Goal: Communication & Community: Participate in discussion

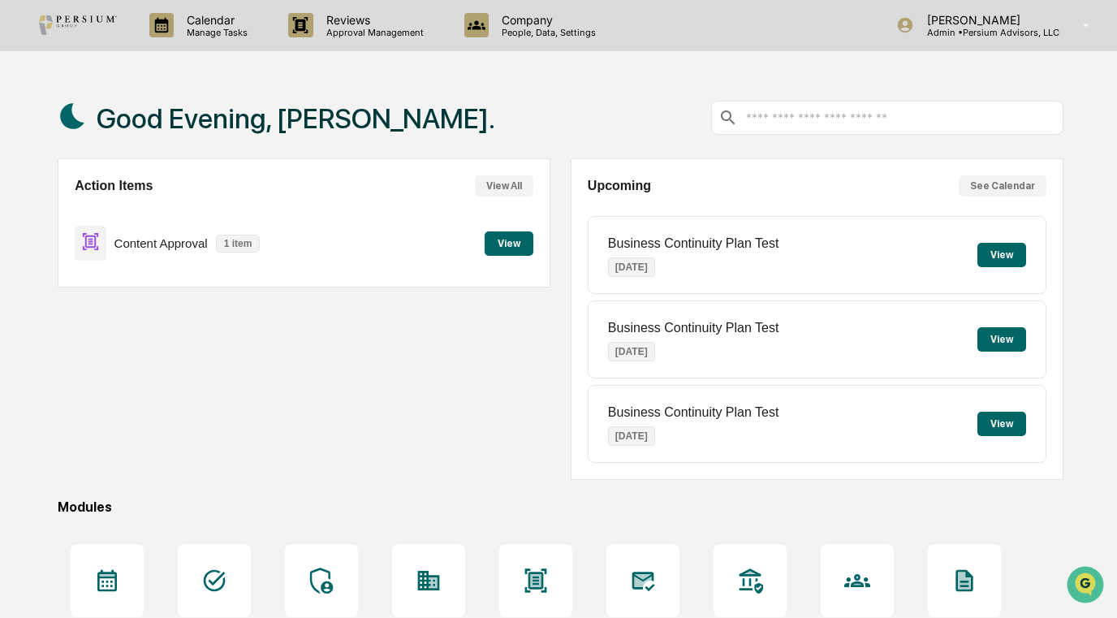
click at [497, 240] on button "View" at bounding box center [509, 243] width 49 height 24
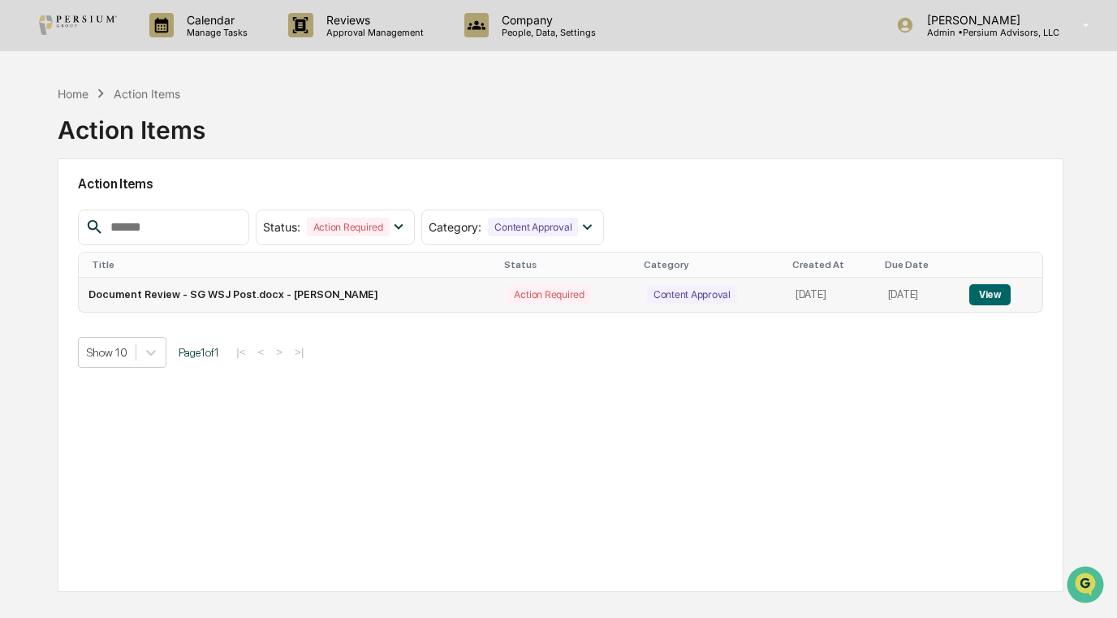
click at [994, 290] on button "View" at bounding box center [989, 294] width 41 height 21
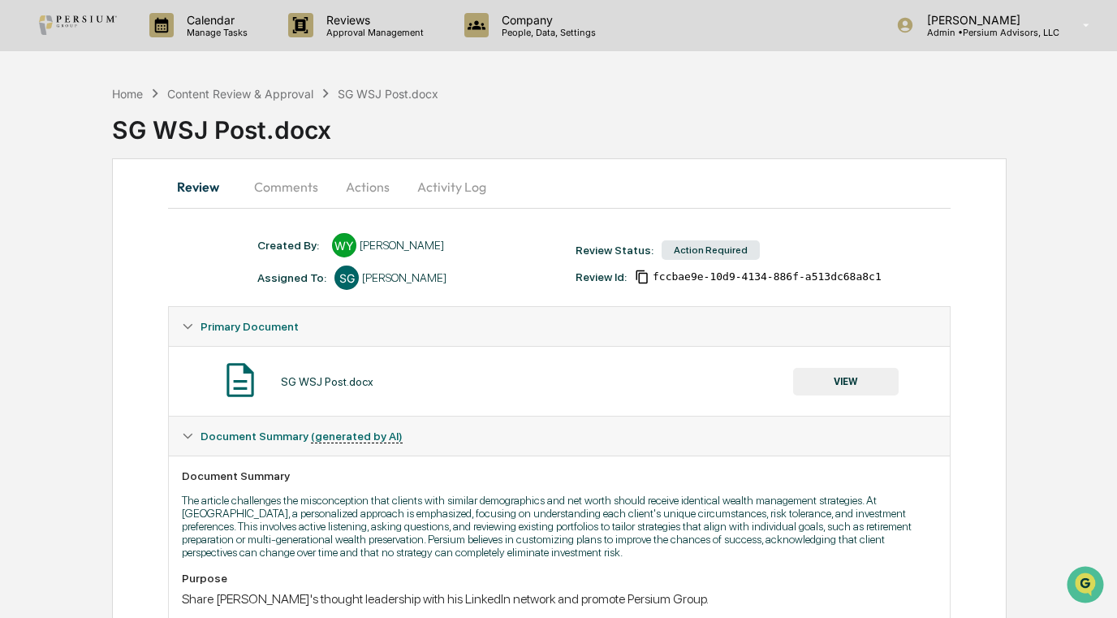
click at [302, 185] on button "Comments" at bounding box center [286, 186] width 90 height 39
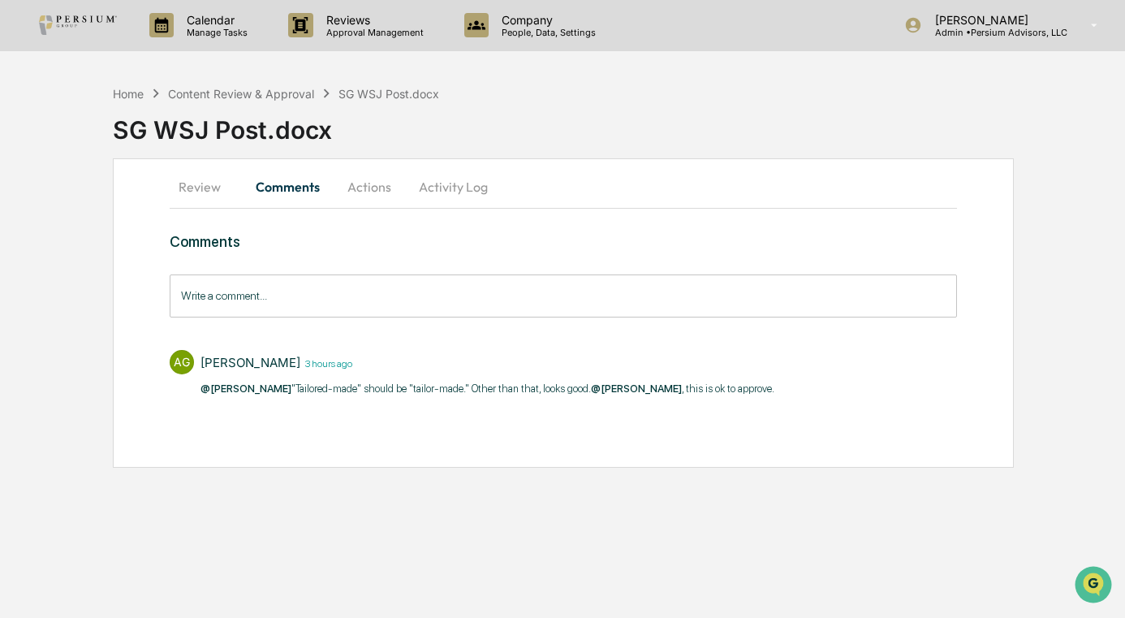
click at [363, 191] on button "Actions" at bounding box center [369, 186] width 73 height 39
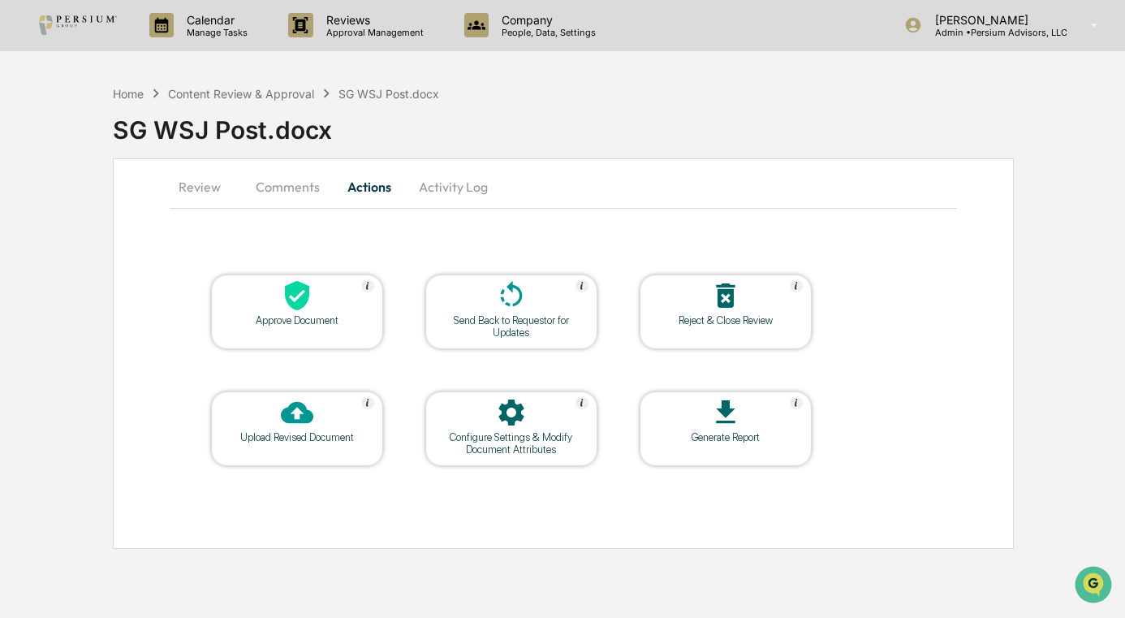
click at [308, 291] on icon at bounding box center [297, 296] width 24 height 30
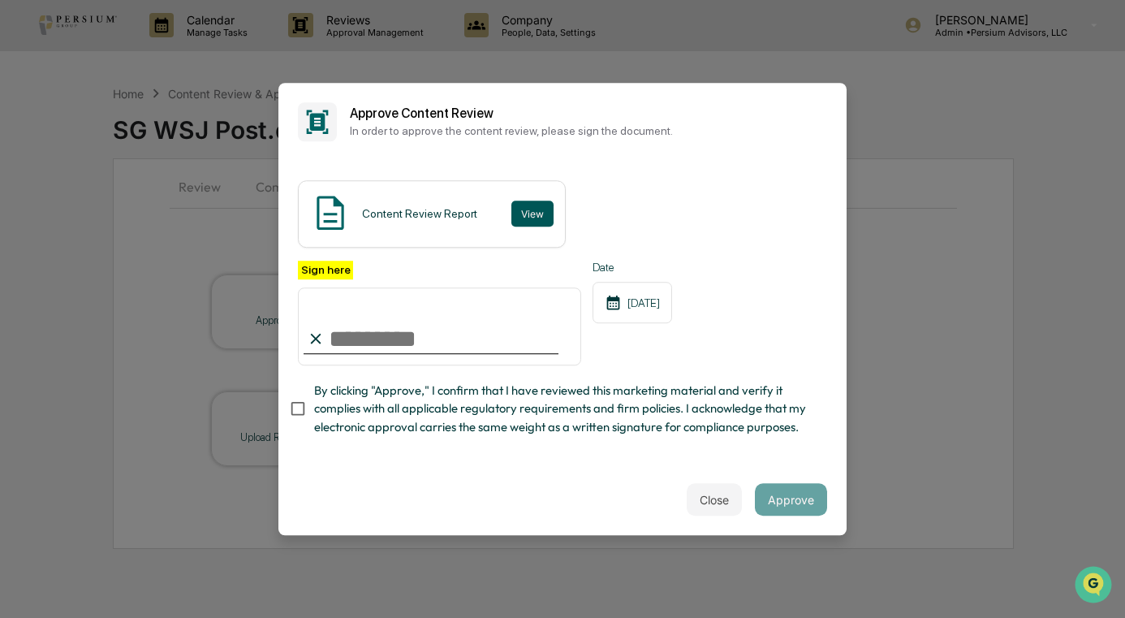
click at [524, 210] on button "View" at bounding box center [532, 214] width 42 height 26
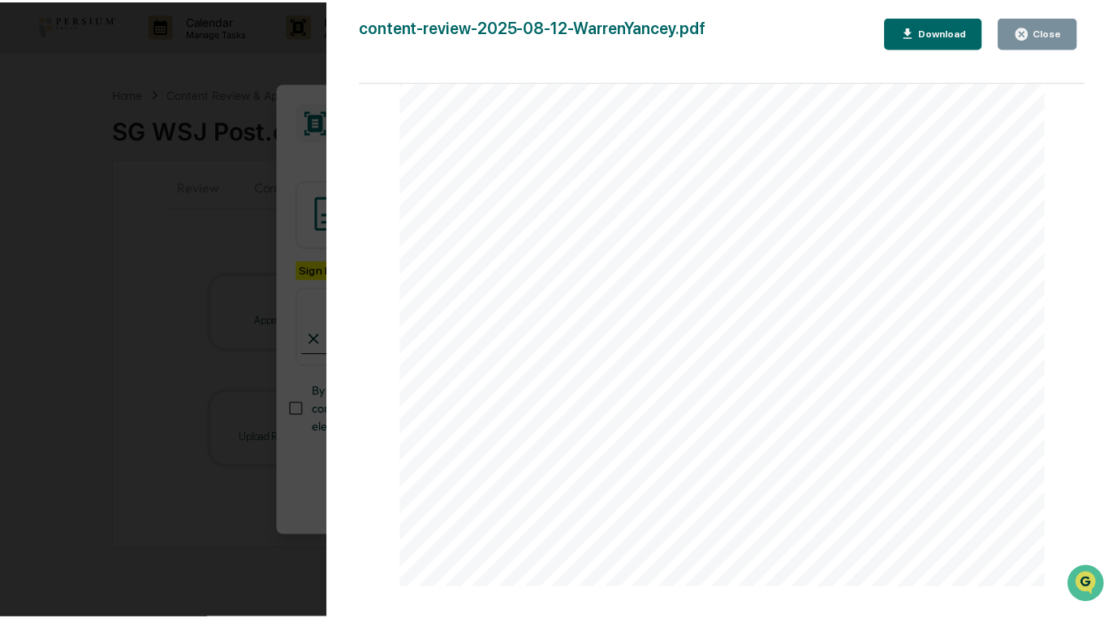
scroll to position [450, 0]
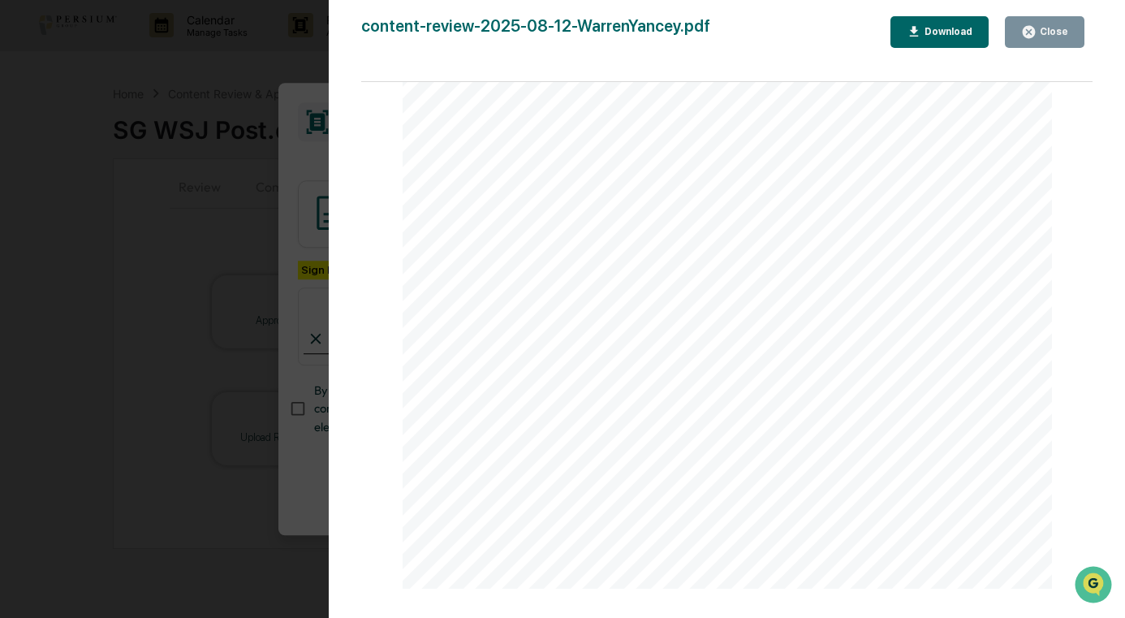
click at [1029, 32] on icon "button" at bounding box center [1029, 32] width 12 height 12
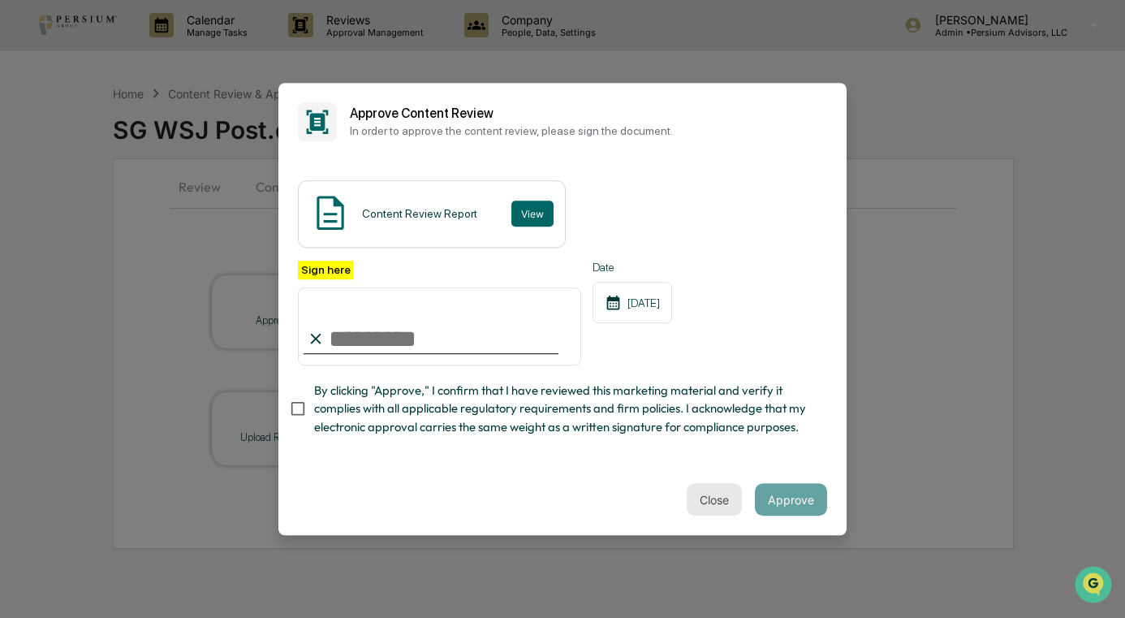
click at [719, 498] on button "Close" at bounding box center [714, 499] width 55 height 32
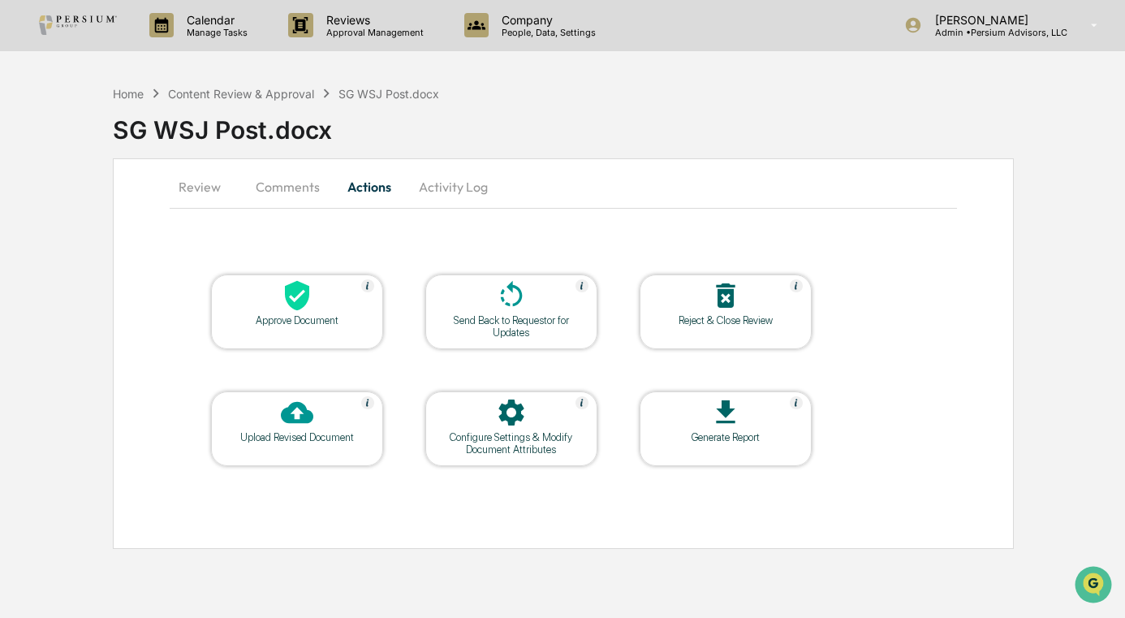
click at [274, 196] on button "Comments" at bounding box center [288, 186] width 90 height 39
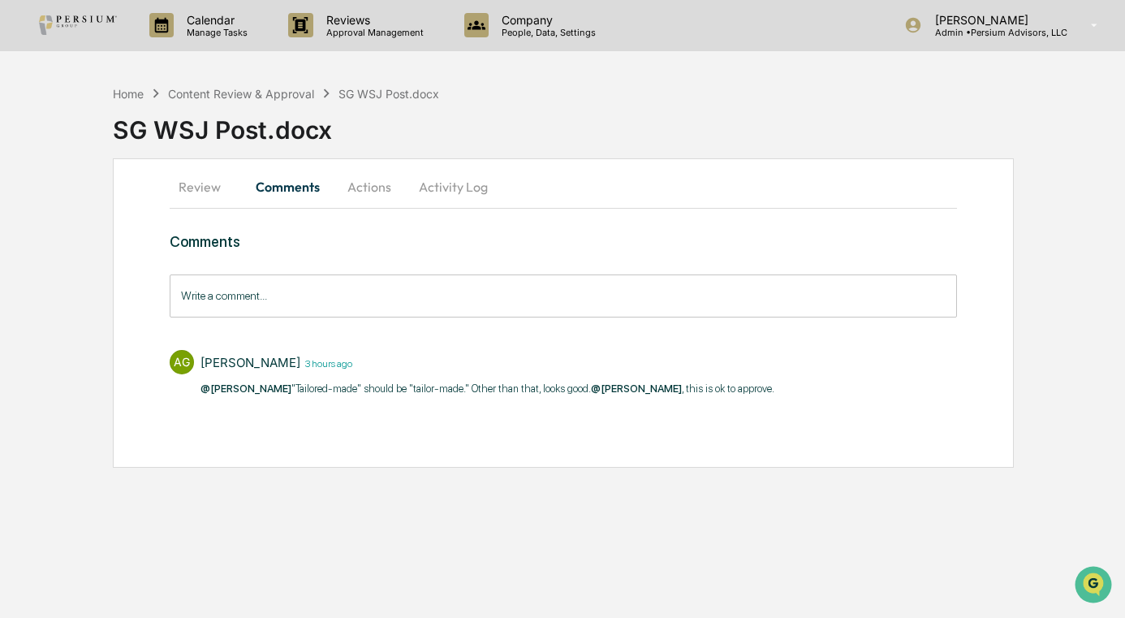
click at [198, 206] on div "Review Comments Actions Activity Log" at bounding box center [563, 187] width 787 height 41
click at [195, 189] on button "Review" at bounding box center [206, 186] width 73 height 39
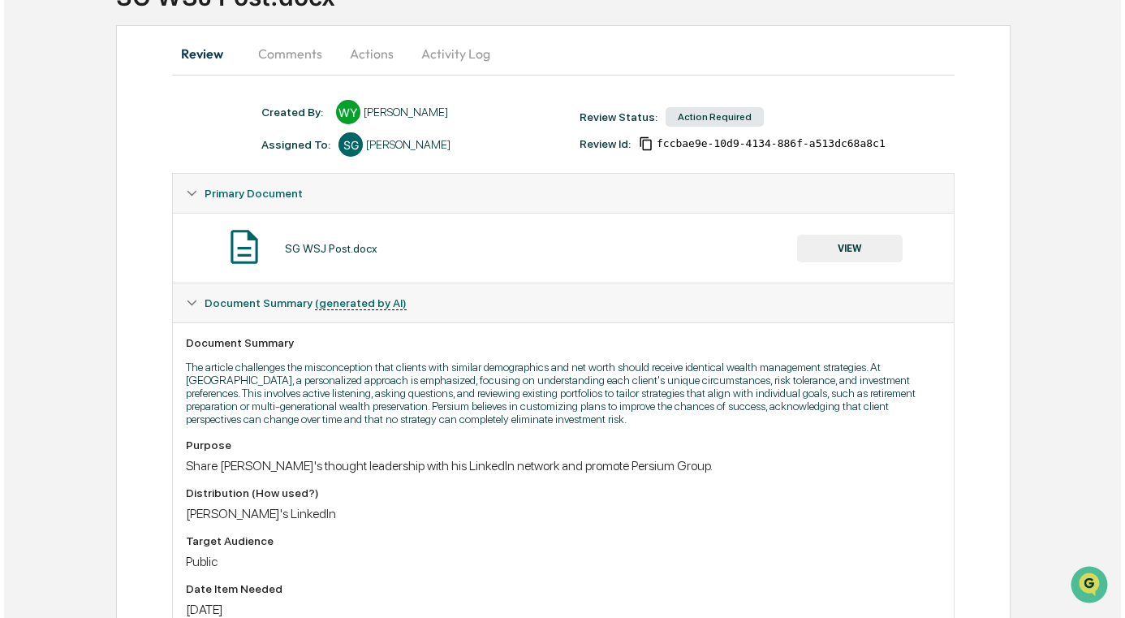
scroll to position [0, 0]
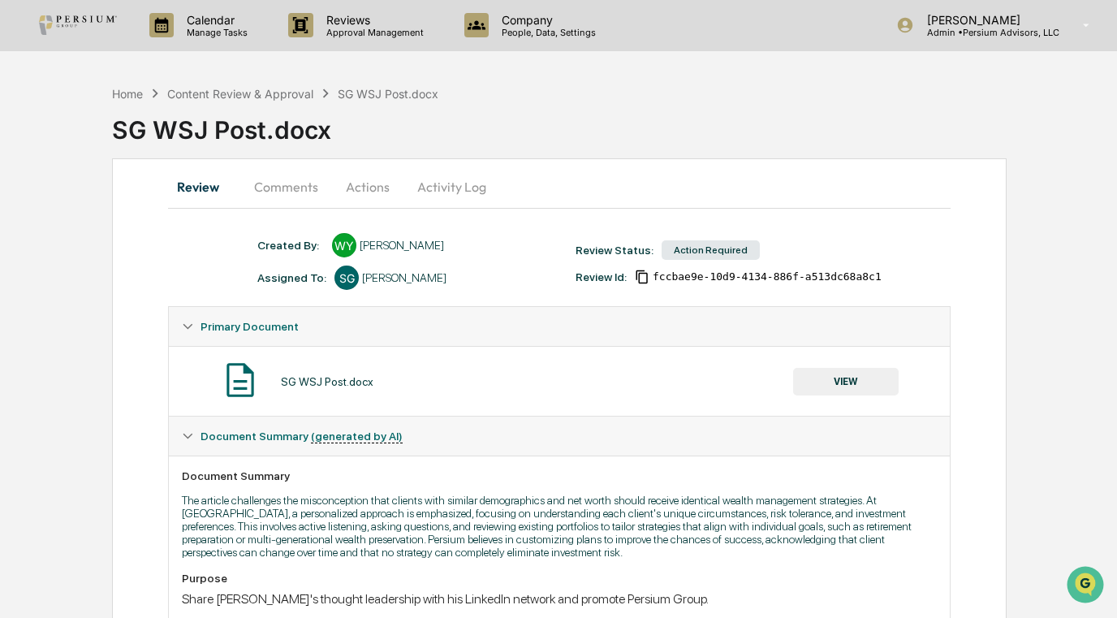
click at [289, 179] on button "Comments" at bounding box center [286, 186] width 90 height 39
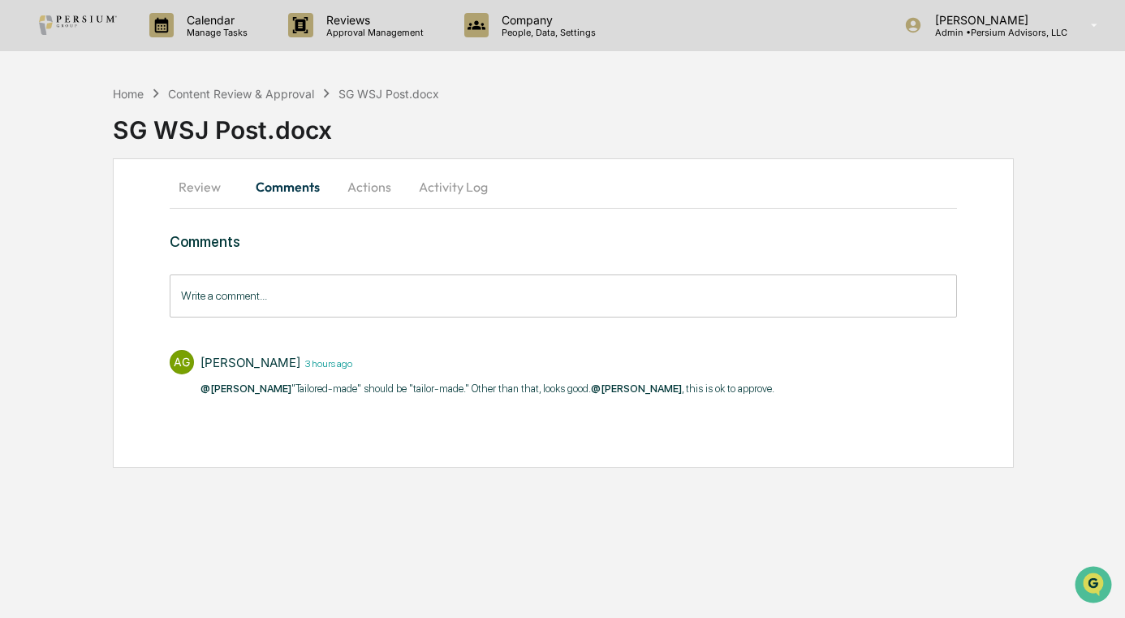
click at [272, 300] on input "Write a comment..." at bounding box center [563, 295] width 787 height 43
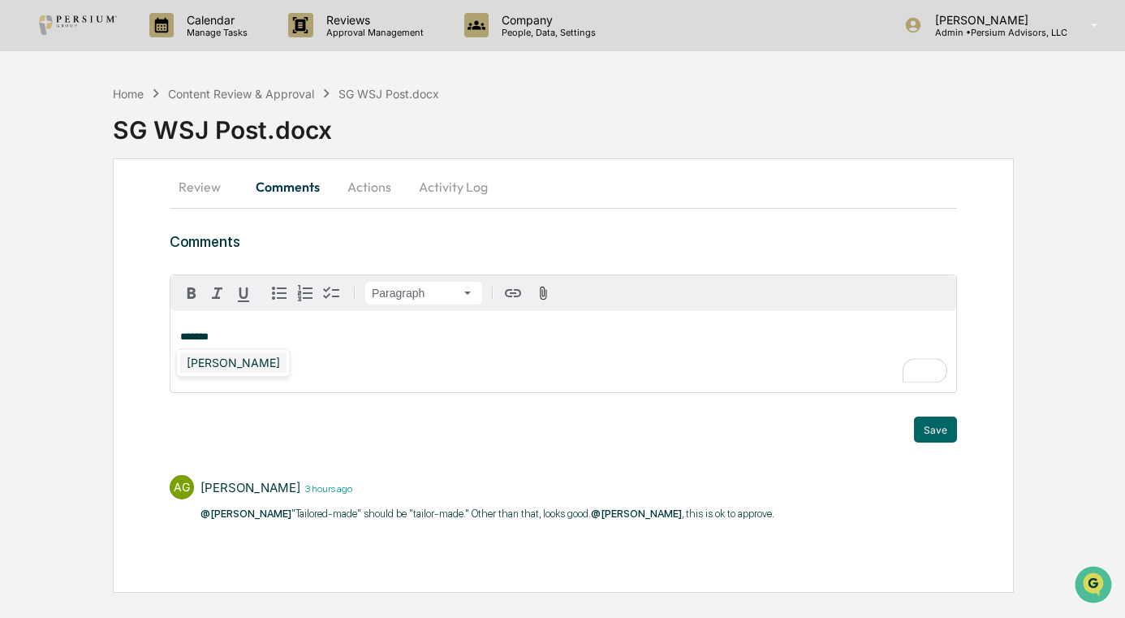
click at [237, 361] on div "[PERSON_NAME]" at bounding box center [233, 362] width 106 height 20
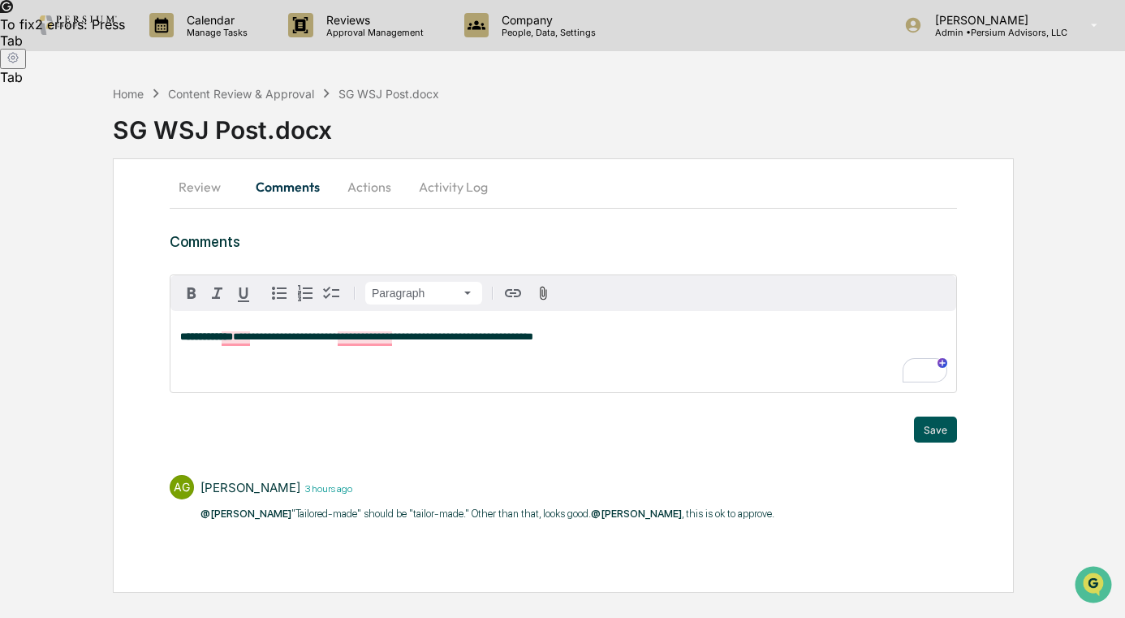
click at [934, 426] on button "Save" at bounding box center [935, 429] width 43 height 26
